Goal: Find specific page/section

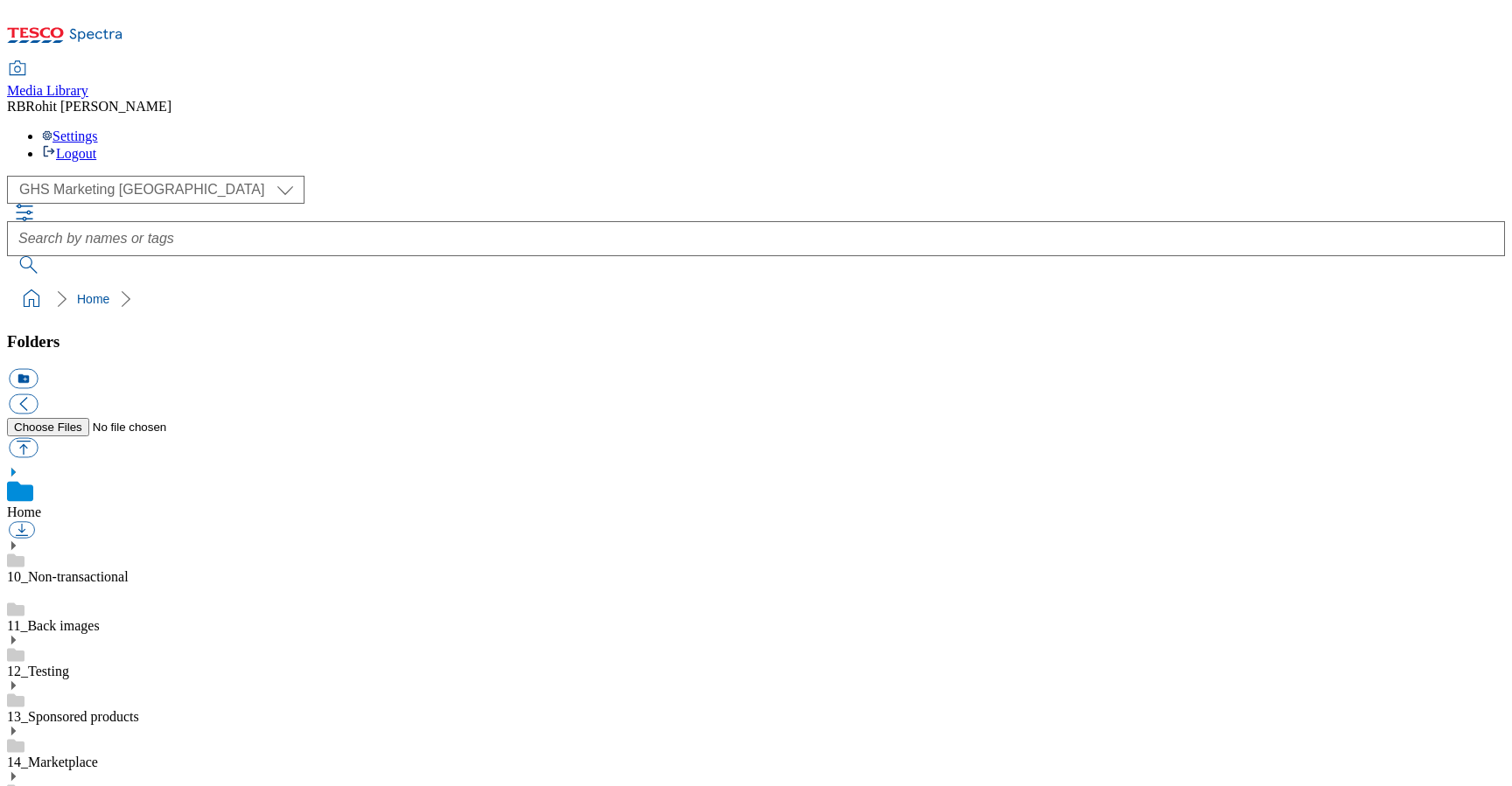
scroll to position [3, 0]
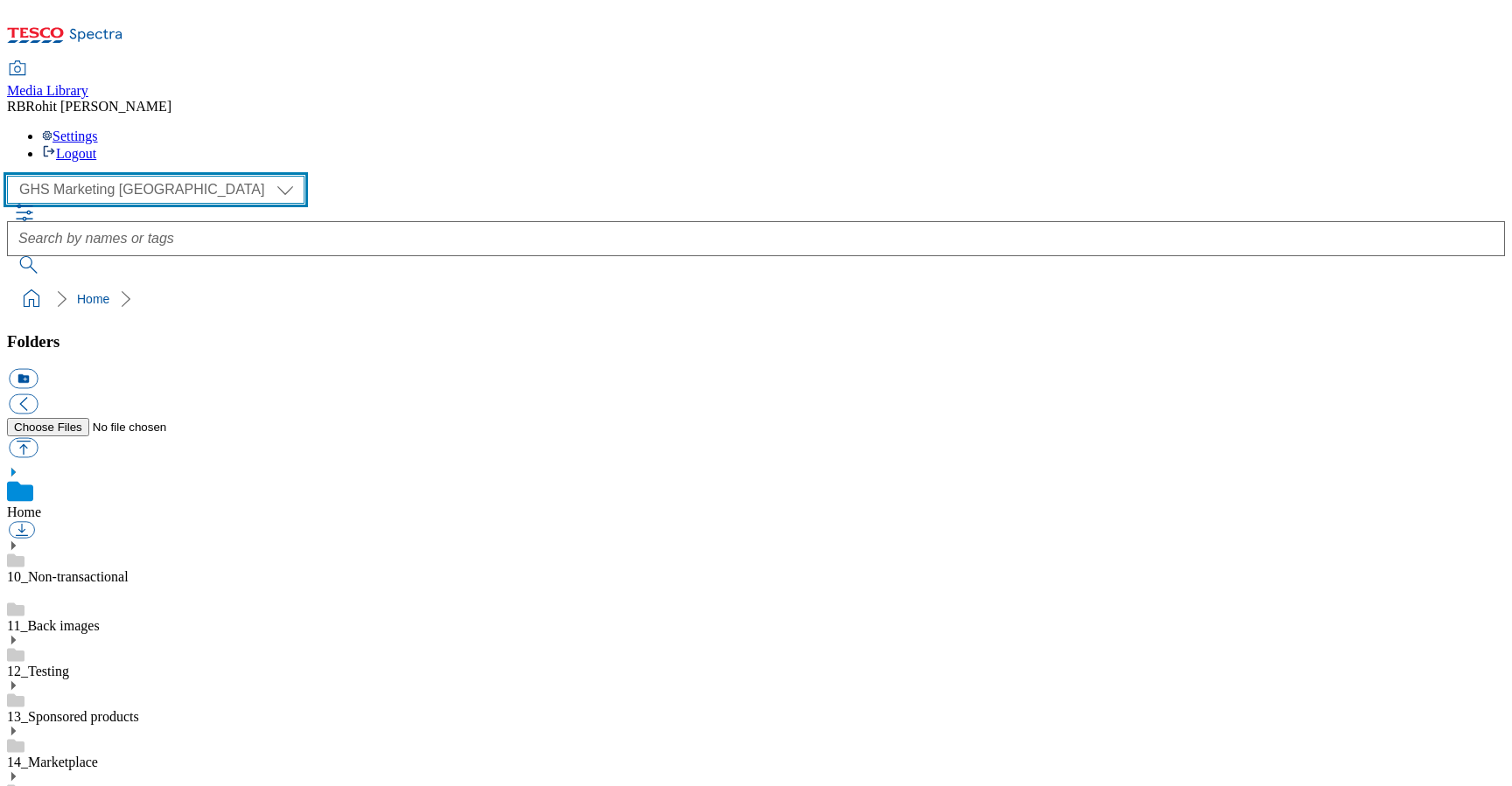
click at [146, 176] on select "Clubcard Marketing Clubcard ROI Dotcom UK GHS Marketing UK GHS ROI Realfood Tes…" at bounding box center [155, 189] width 297 height 28
select select "flare-ghs-roi"
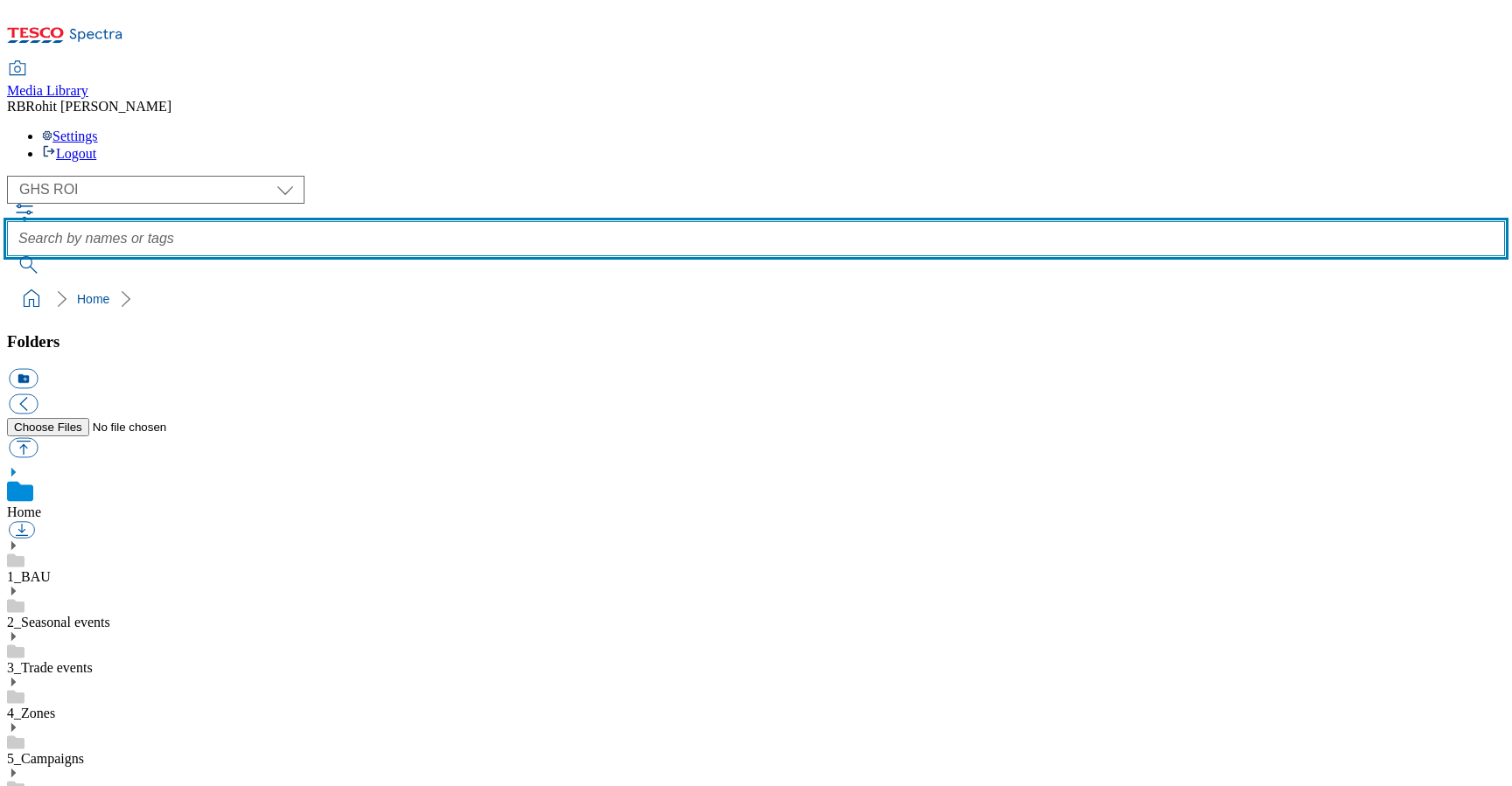
click at [551, 221] on input "text" at bounding box center [755, 238] width 1498 height 35
type input "fire"
click at [7, 256] on button "submit" at bounding box center [29, 265] width 46 height 17
